Goal: Find specific page/section: Find specific page/section

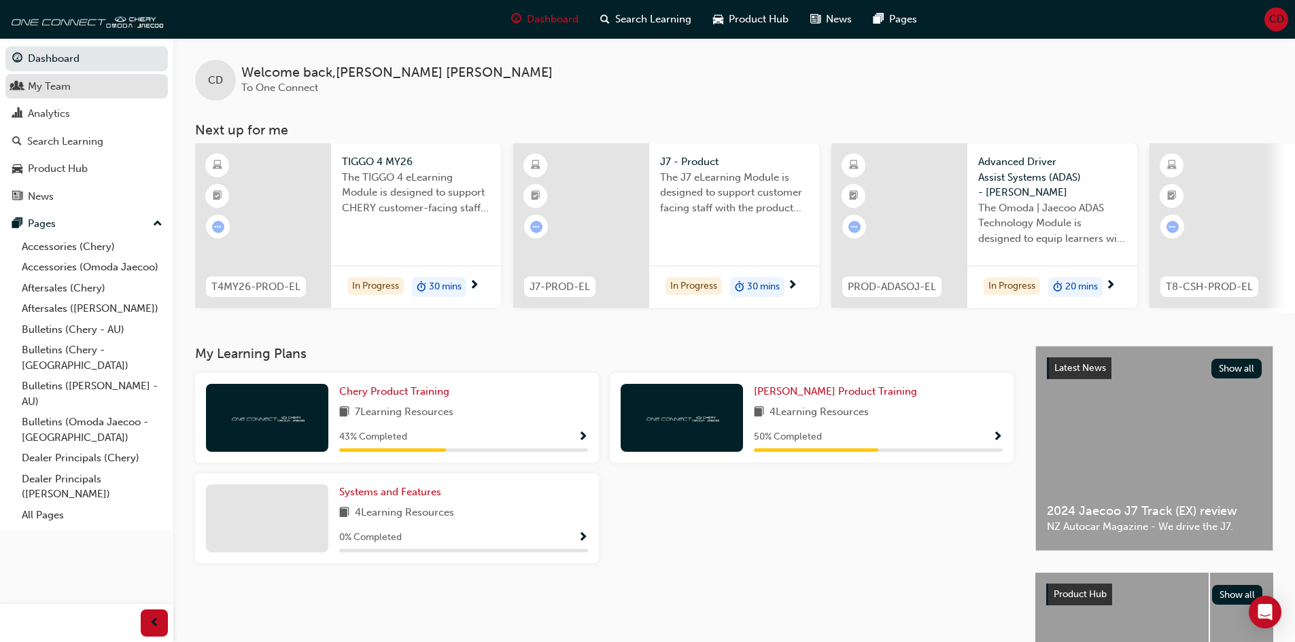
click at [83, 90] on div "My Team" at bounding box center [86, 86] width 149 height 17
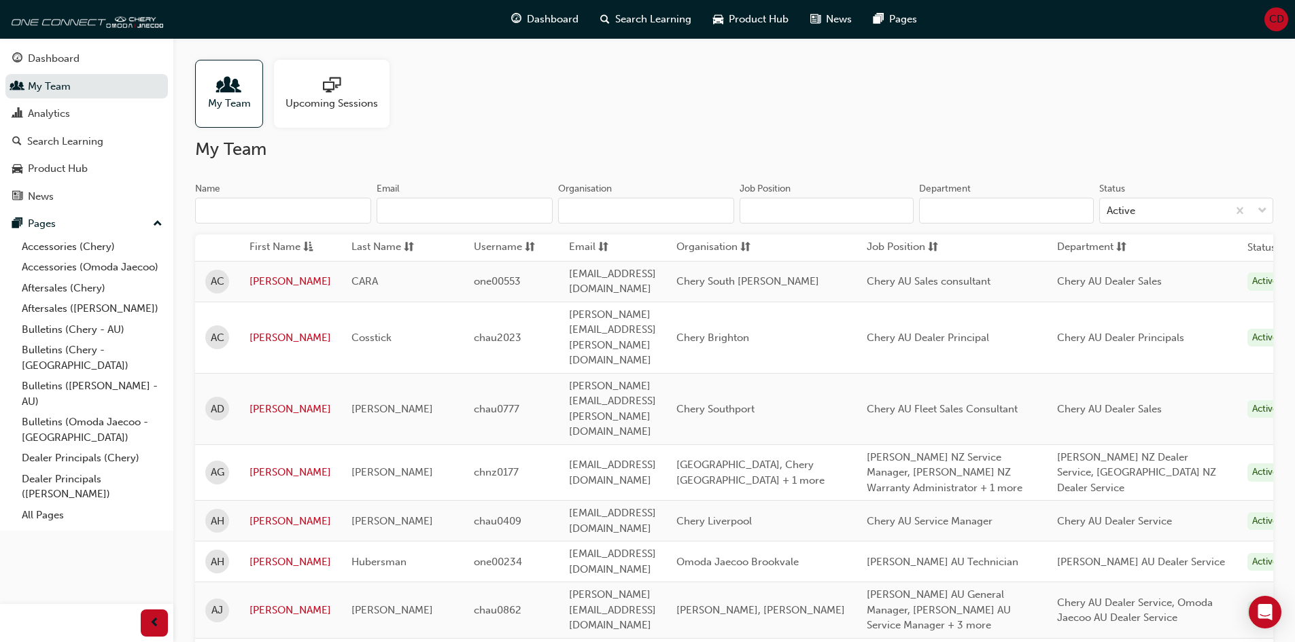
click at [302, 214] on input "Name" at bounding box center [283, 211] width 176 height 26
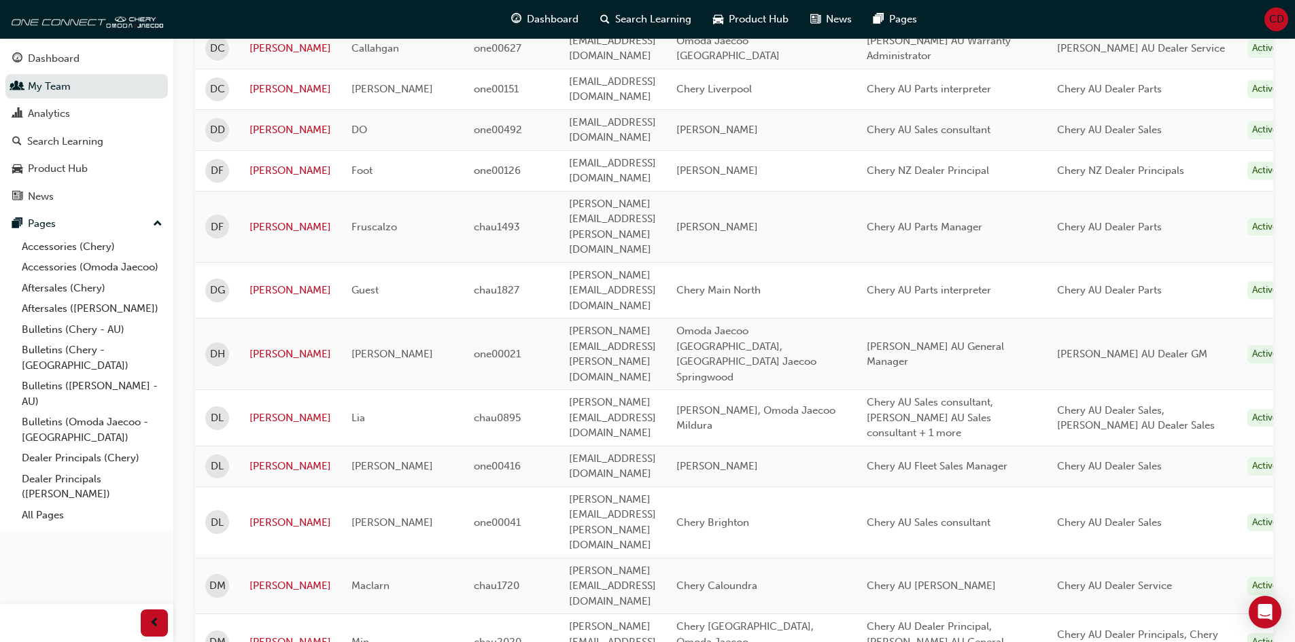
scroll to position [68, 0]
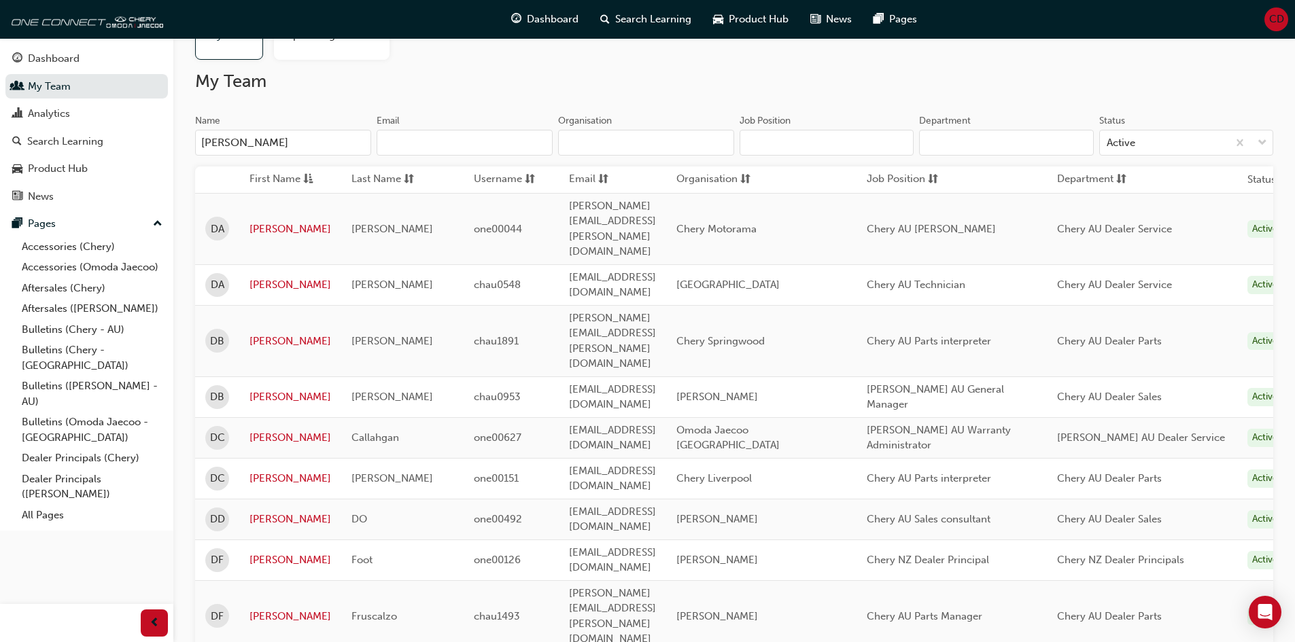
click at [280, 141] on input "[PERSON_NAME]" at bounding box center [283, 143] width 176 height 26
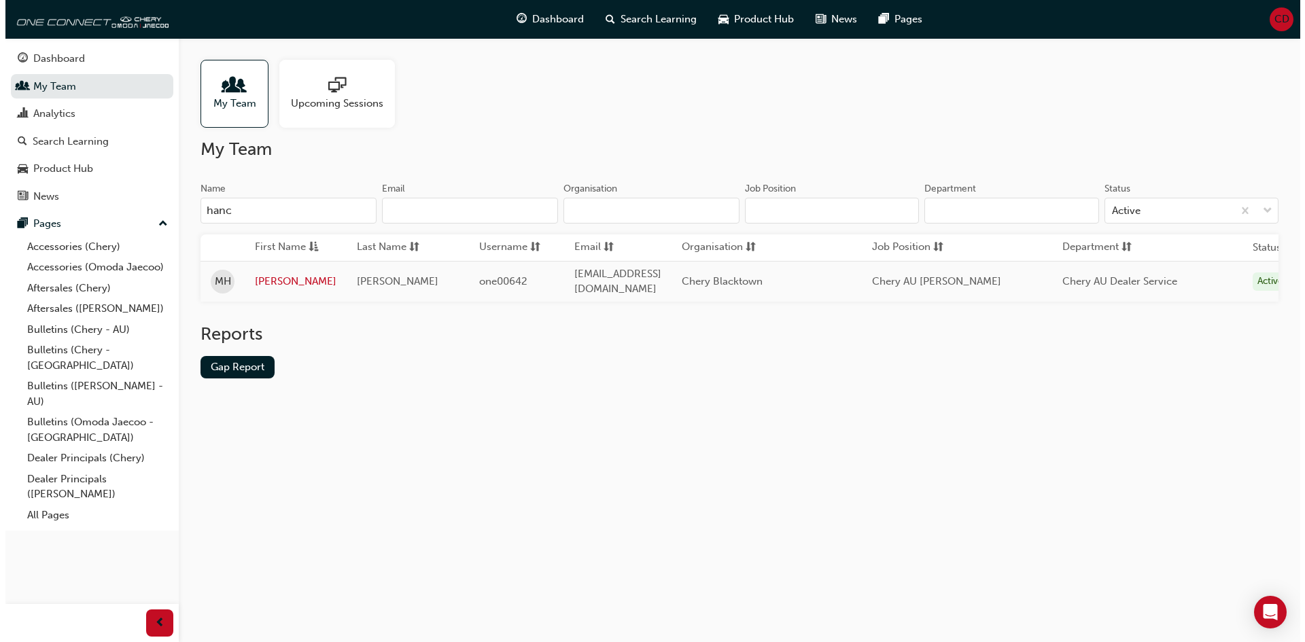
scroll to position [0, 0]
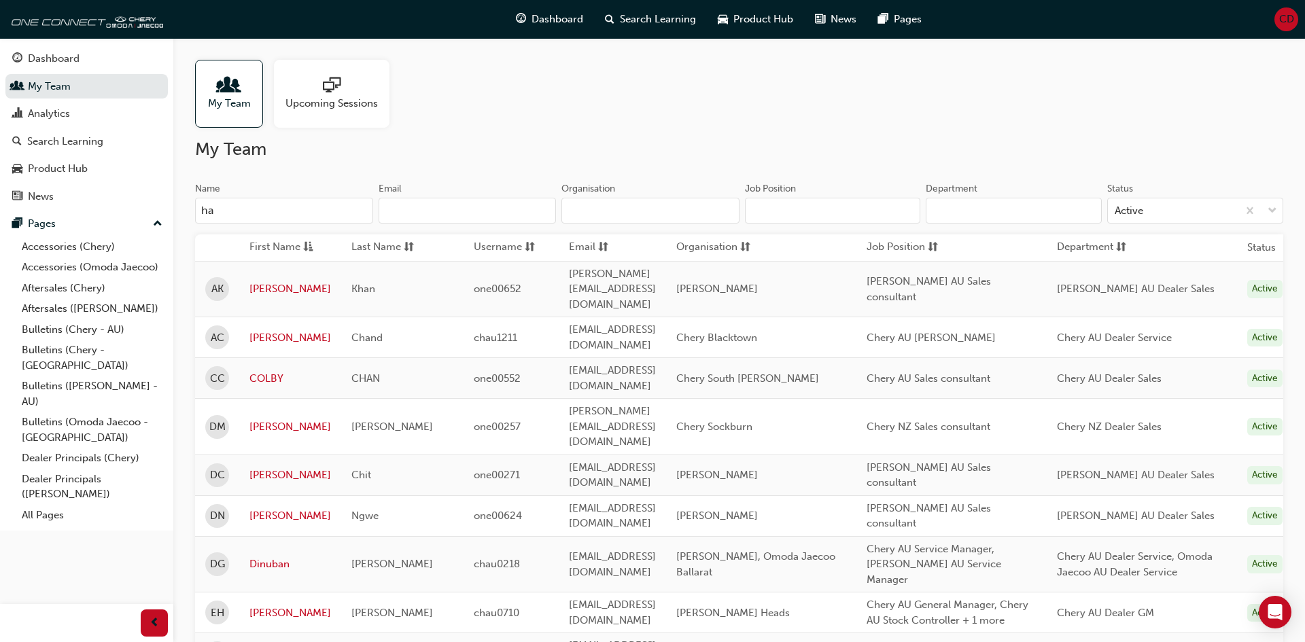
type input "h"
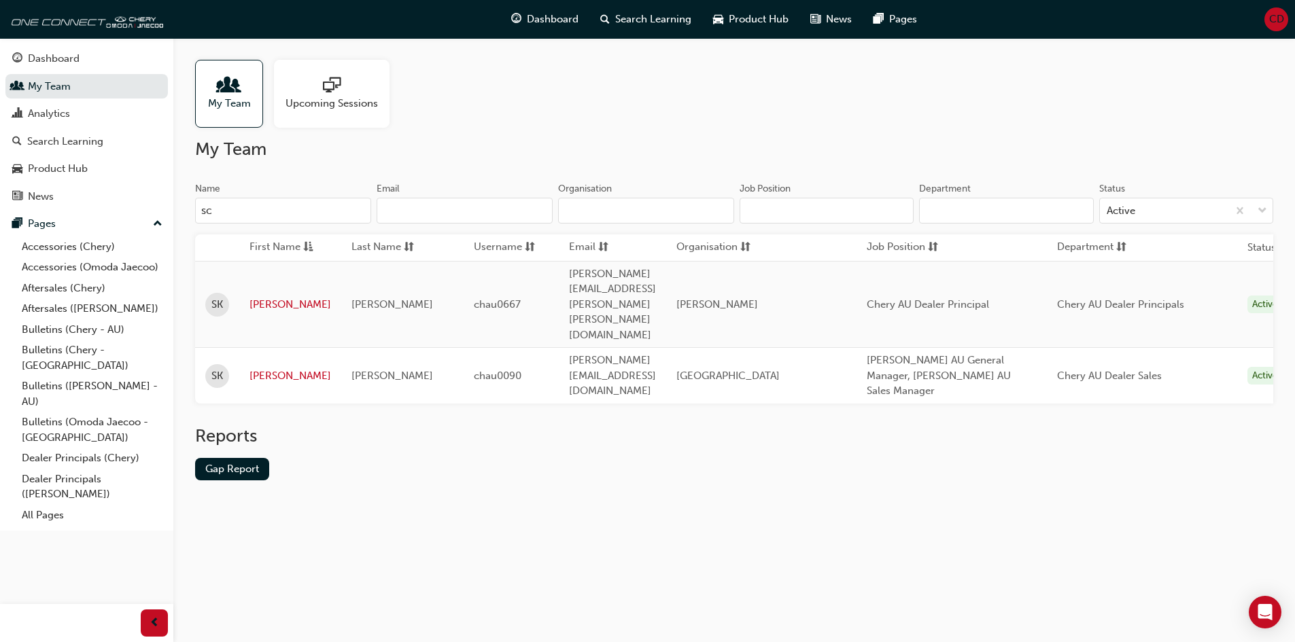
type input "s"
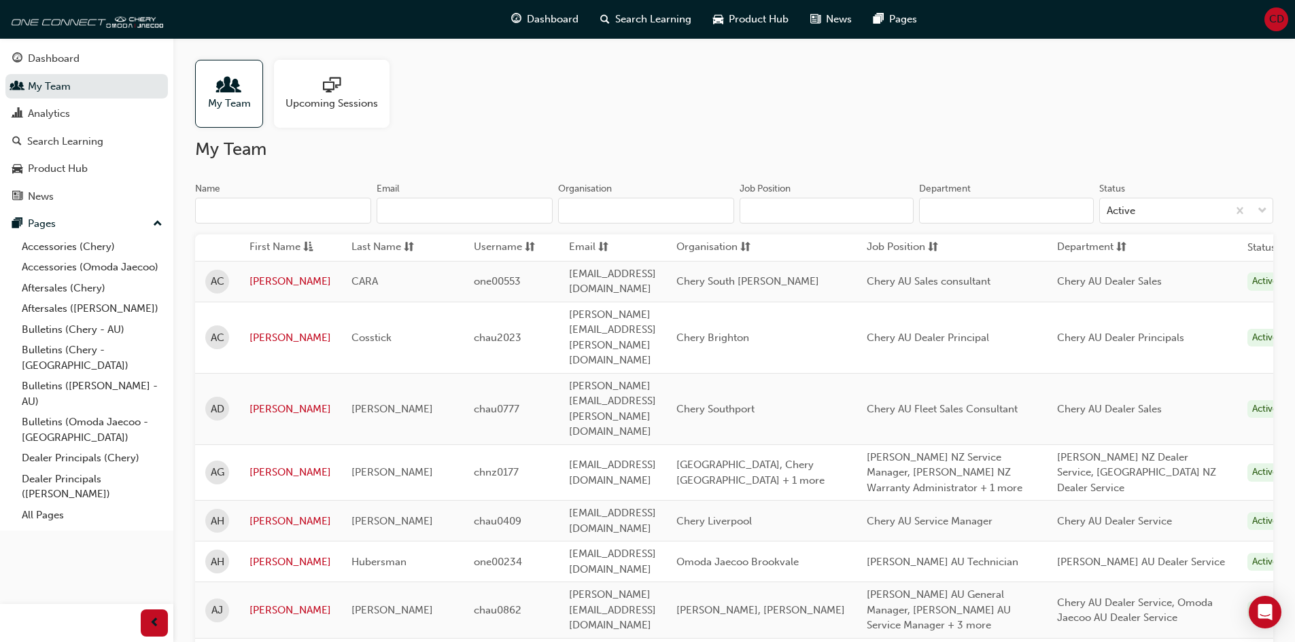
click at [683, 211] on input "Organisation" at bounding box center [646, 211] width 176 height 26
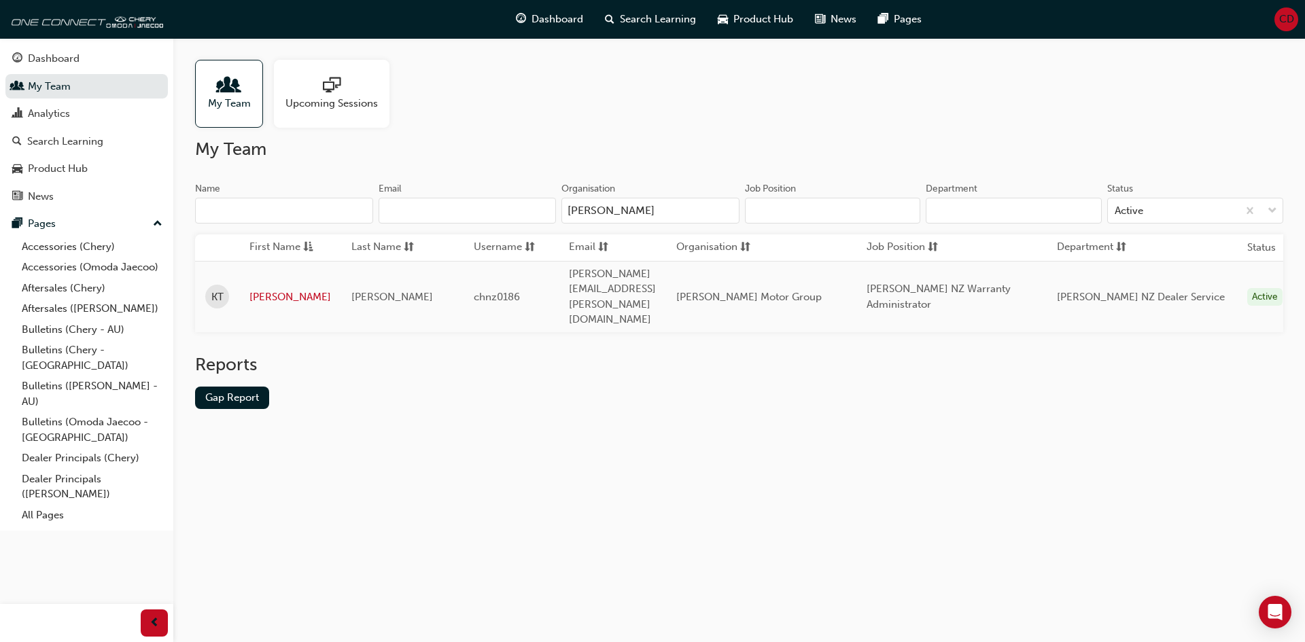
type input "[PERSON_NAME]"
